Goal: Task Accomplishment & Management: Use online tool/utility

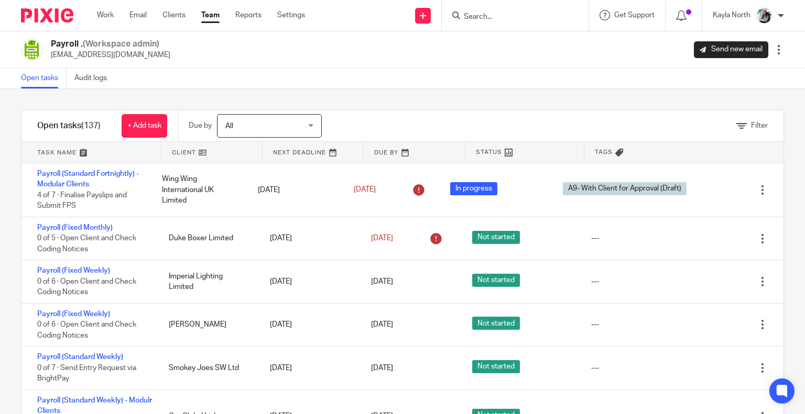
click at [478, 17] on input "Search" at bounding box center [510, 17] width 94 height 9
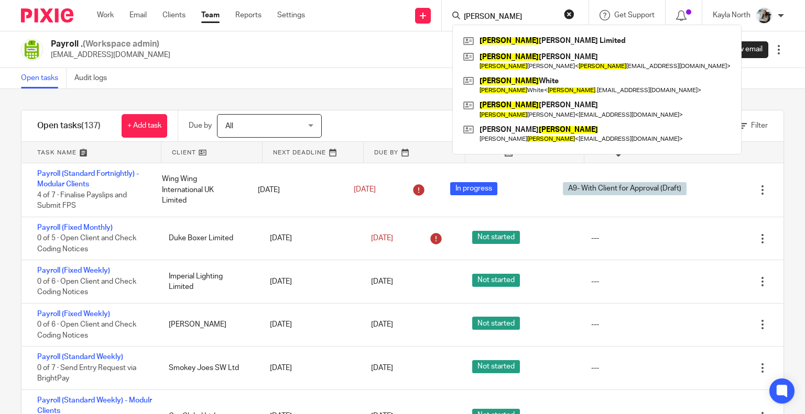
type input "nathan"
click button "submit" at bounding box center [0, 0] width 0 height 0
click at [491, 42] on link at bounding box center [596, 41] width 272 height 16
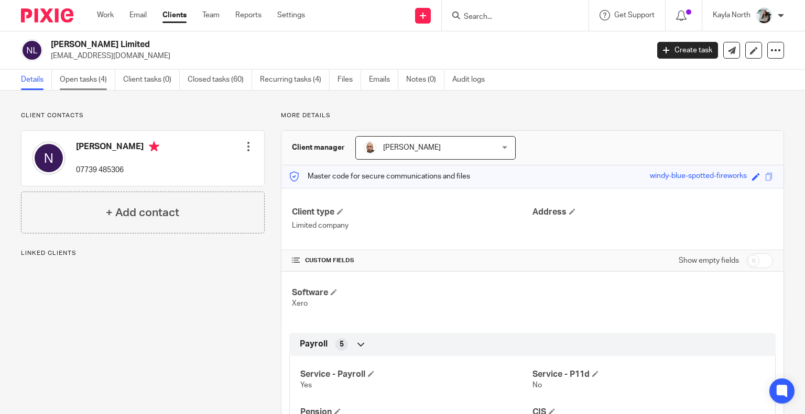
click at [100, 81] on link "Open tasks (4)" at bounding box center [88, 80] width 56 height 20
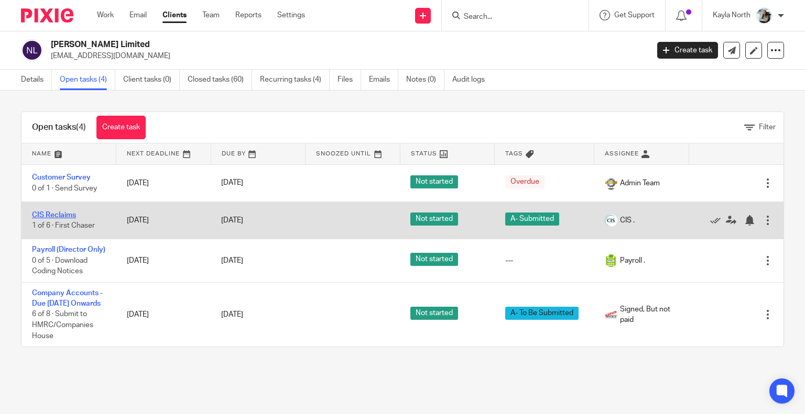
click at [58, 216] on link "CIS Reclaims" at bounding box center [54, 215] width 44 height 7
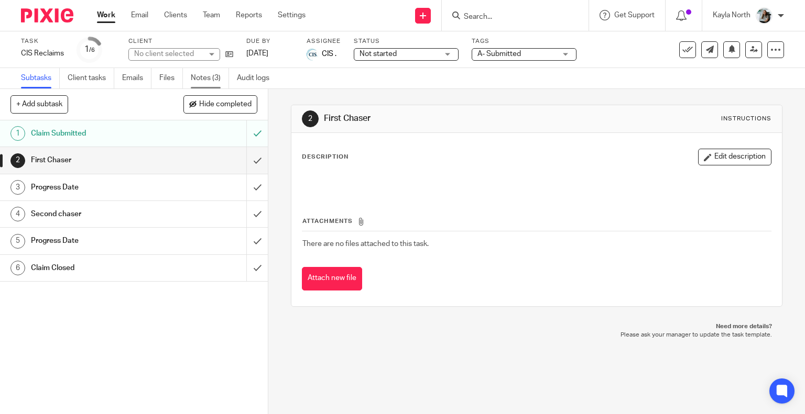
click at [203, 85] on link "Notes (3)" at bounding box center [210, 78] width 38 height 20
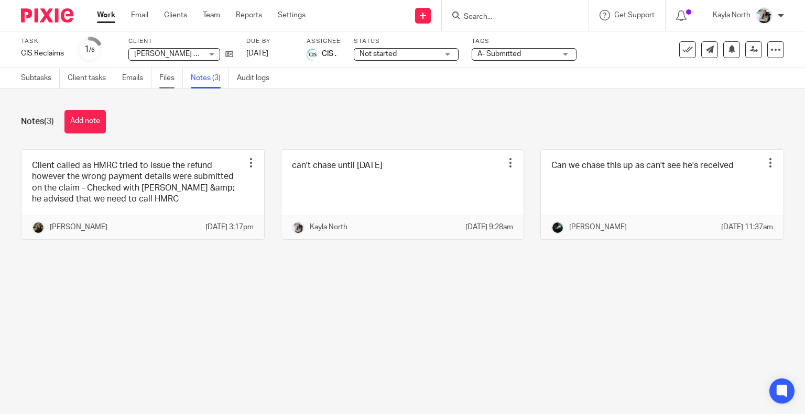
click at [166, 73] on link "Files" at bounding box center [171, 78] width 24 height 20
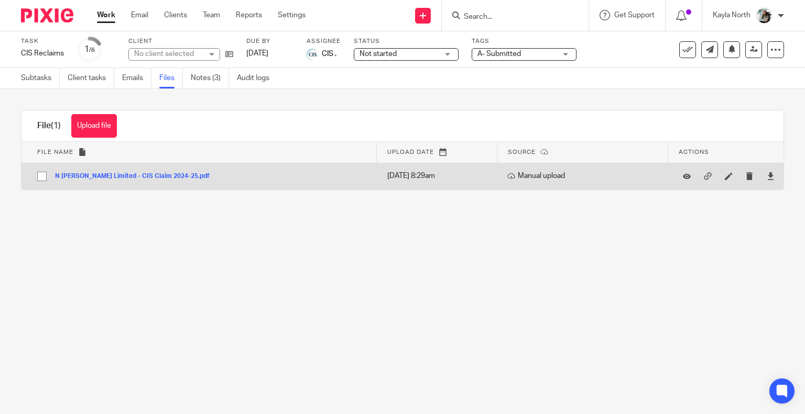
click at [159, 177] on button "N Yates Limited - CIS Claim 2024-25.pdf" at bounding box center [136, 176] width 162 height 7
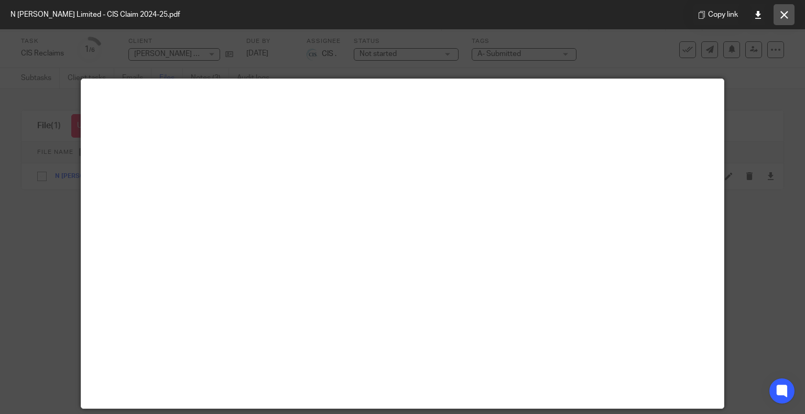
click at [789, 16] on button at bounding box center [783, 14] width 21 height 21
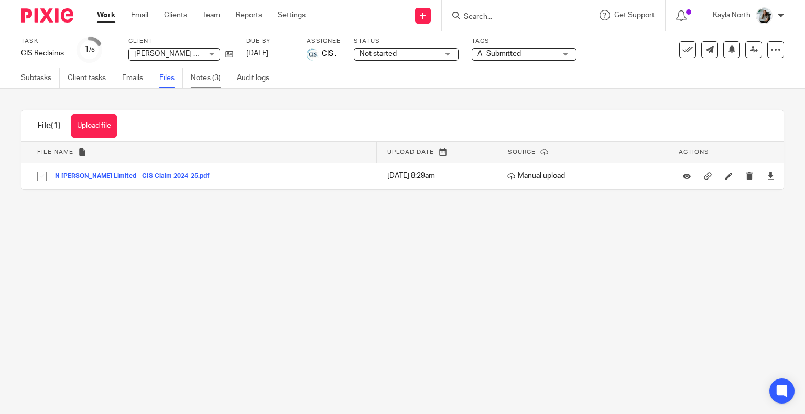
click at [206, 85] on link "Notes (3)" at bounding box center [210, 78] width 38 height 20
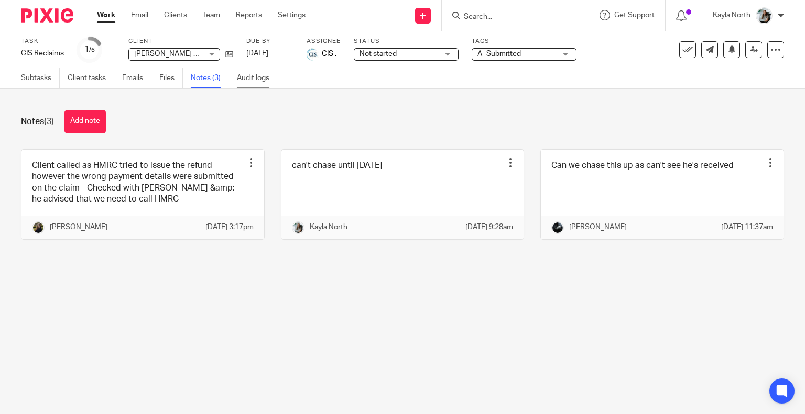
click at [259, 77] on link "Audit logs" at bounding box center [257, 78] width 40 height 20
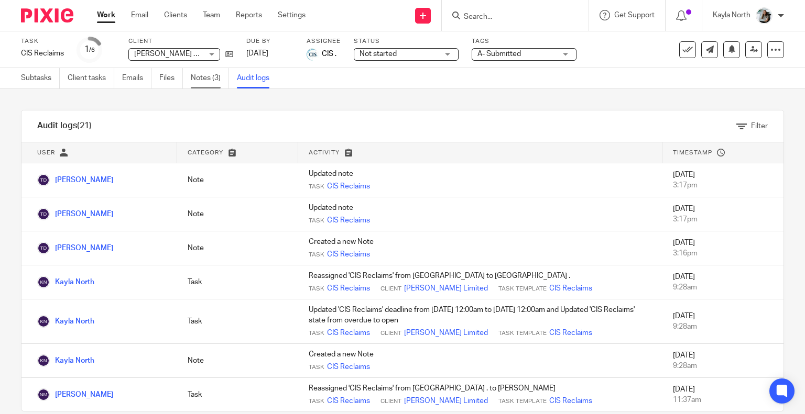
click at [212, 79] on link "Notes (3)" at bounding box center [210, 78] width 38 height 20
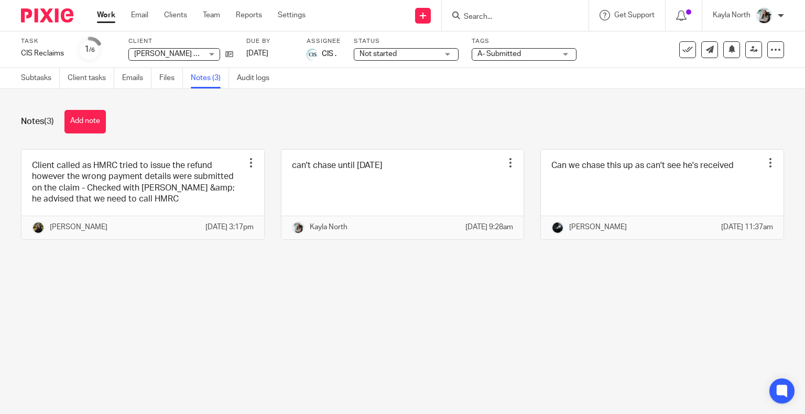
click at [62, 11] on img at bounding box center [47, 15] width 52 height 14
